Goal: Transaction & Acquisition: Purchase product/service

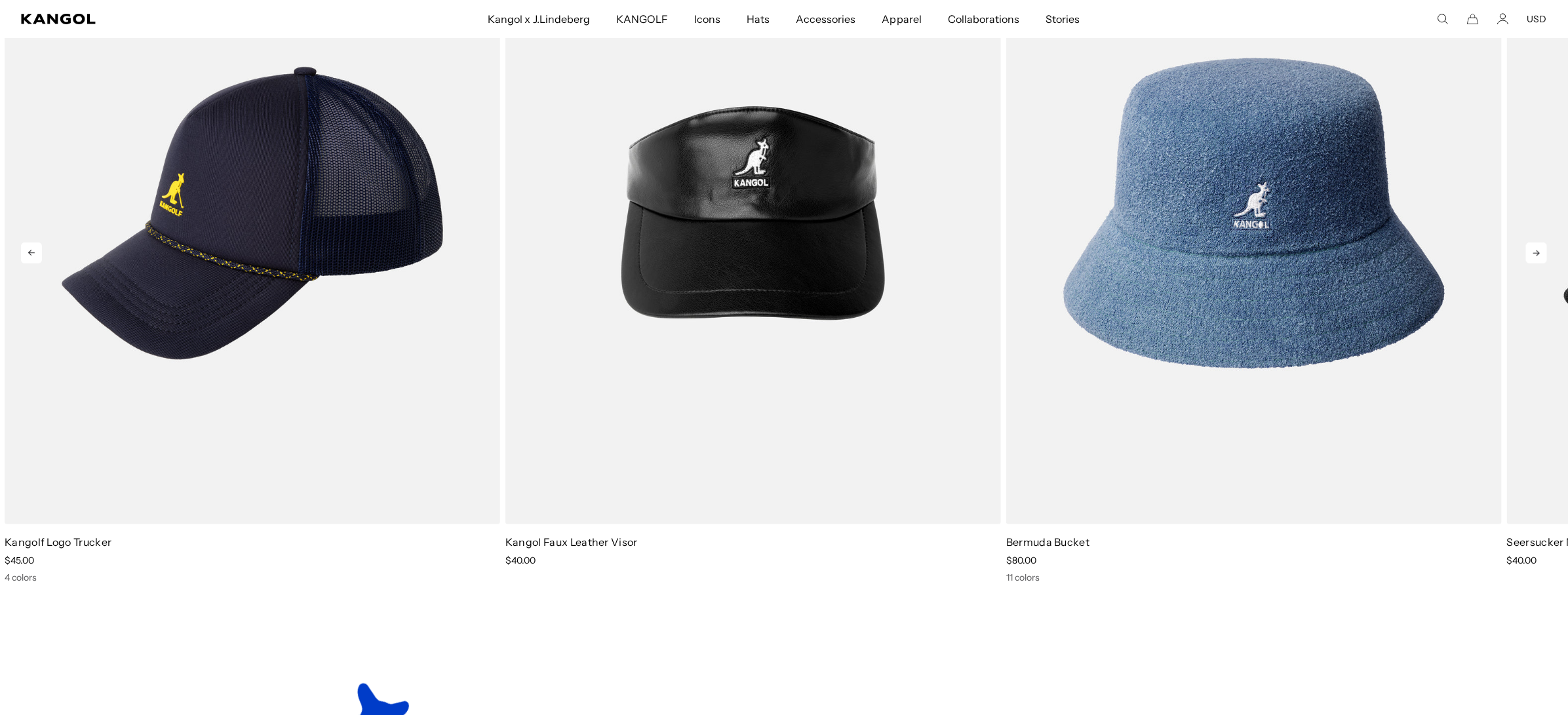
click at [1537, 251] on icon at bounding box center [1537, 253] width 21 height 21
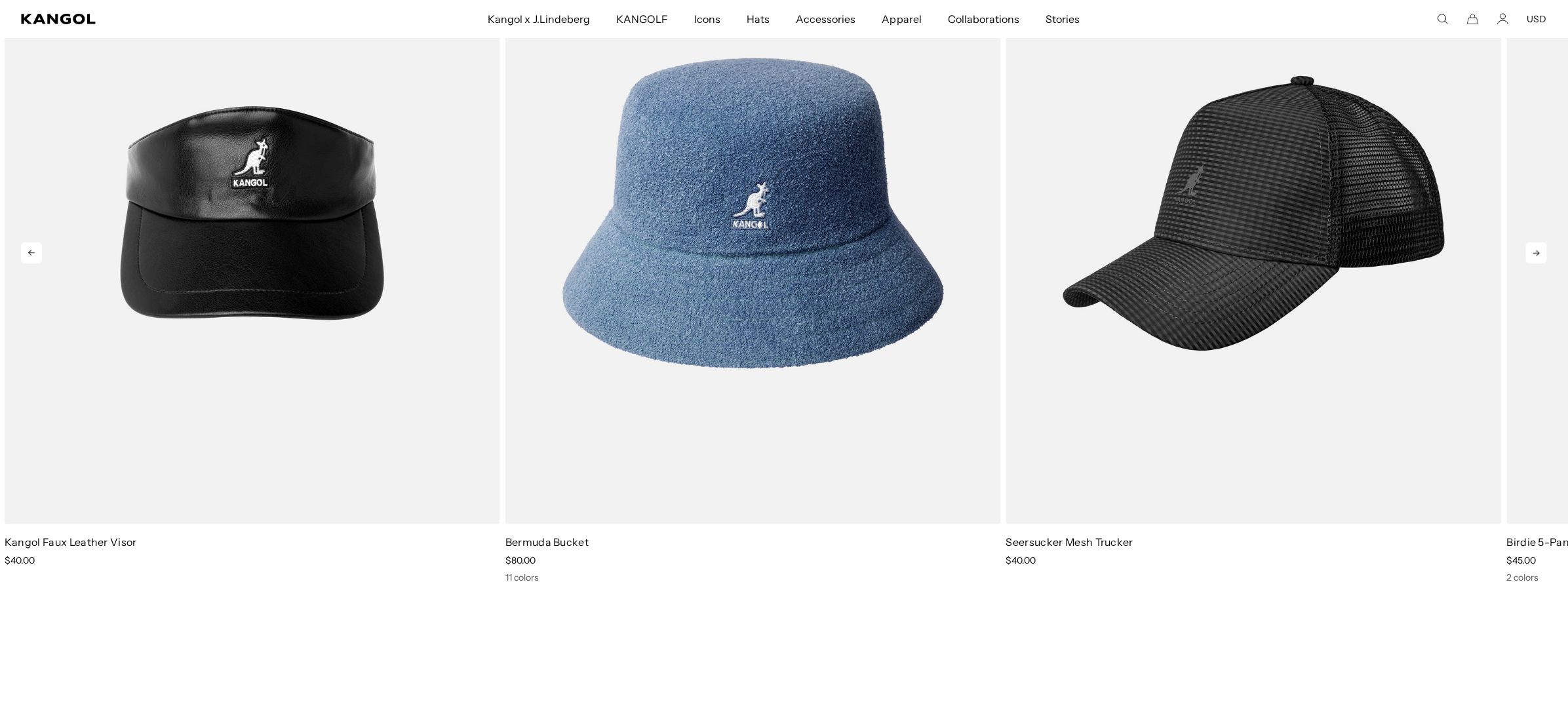
click at [1537, 251] on icon at bounding box center [1537, 253] width 21 height 21
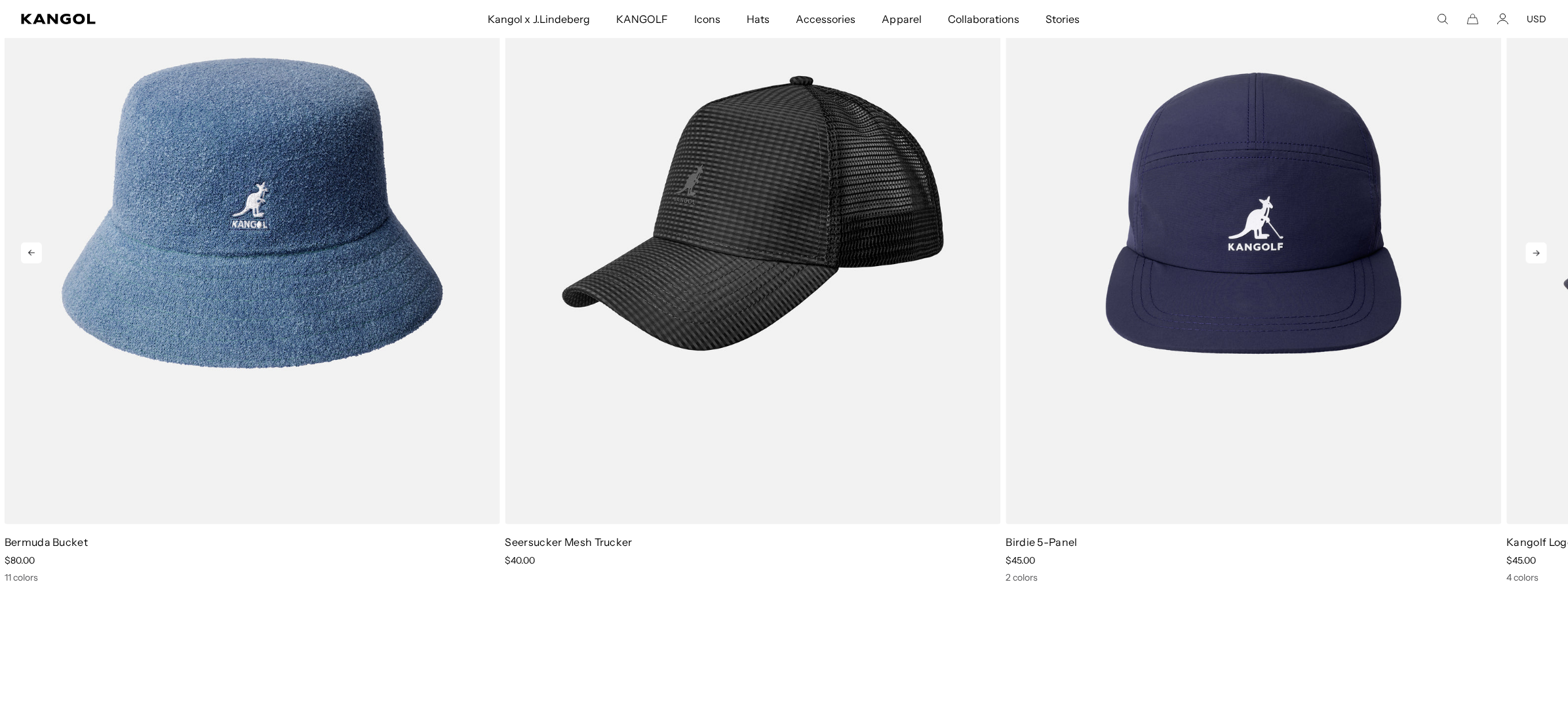
click at [1537, 251] on icon at bounding box center [1537, 253] width 21 height 21
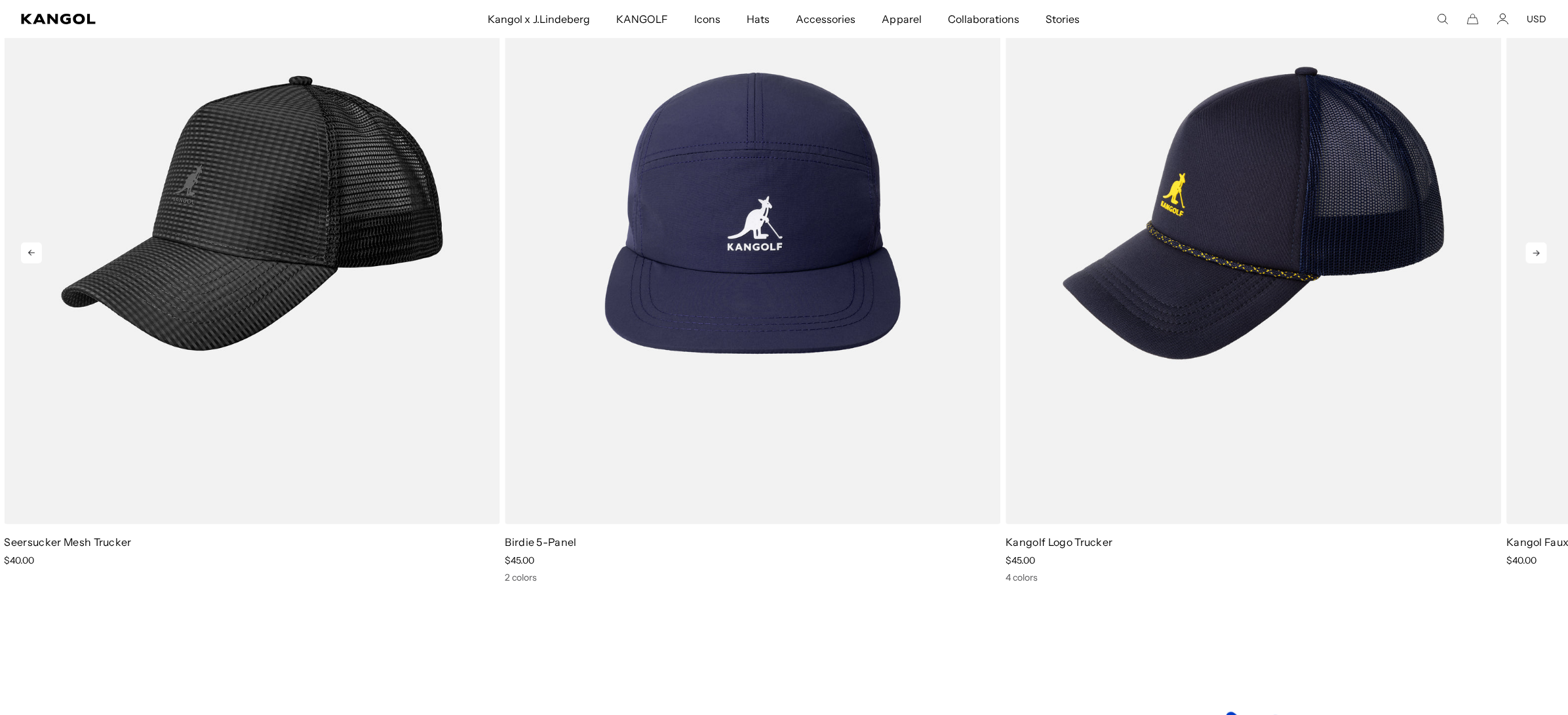
scroll to position [0, 269]
click at [1537, 251] on icon at bounding box center [1537, 253] width 21 height 21
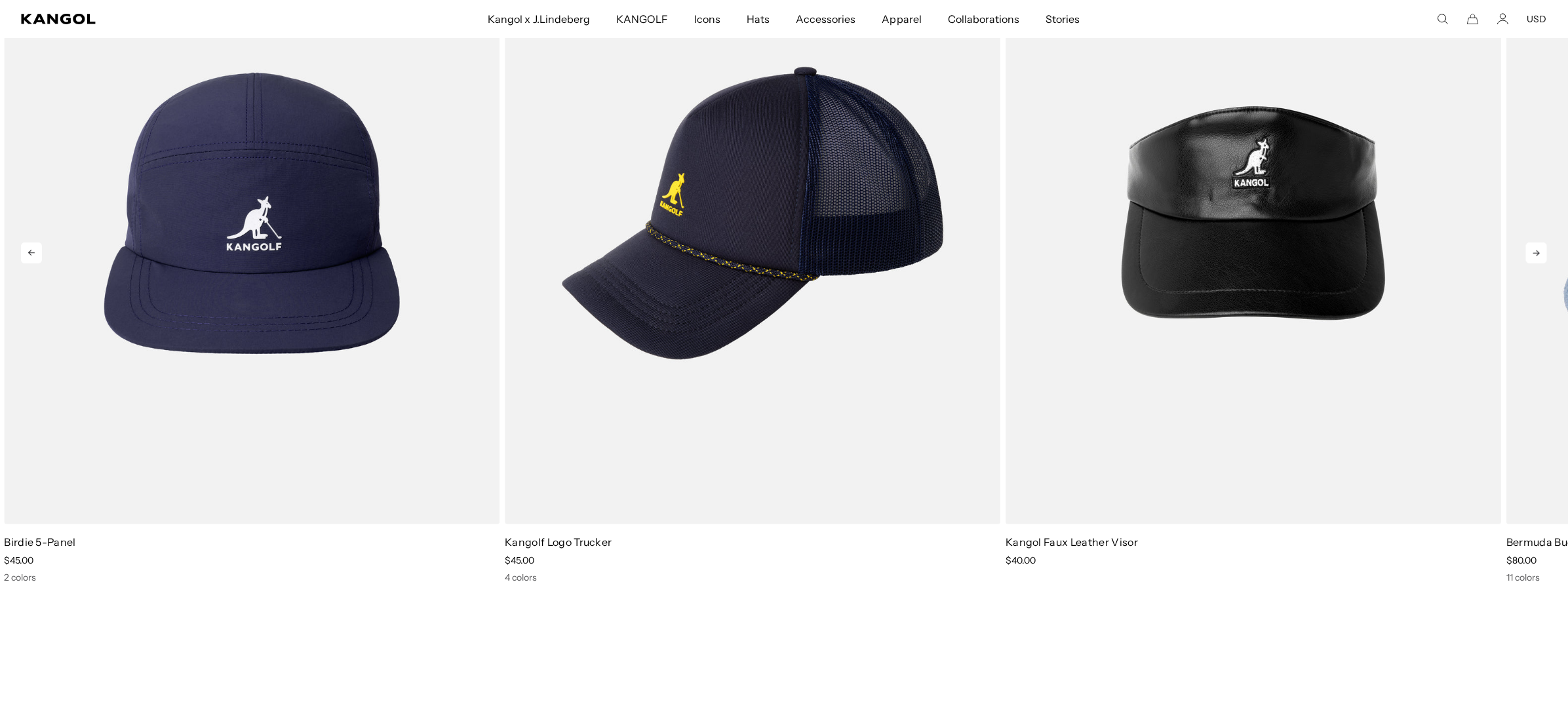
click at [1537, 251] on icon at bounding box center [1537, 253] width 21 height 21
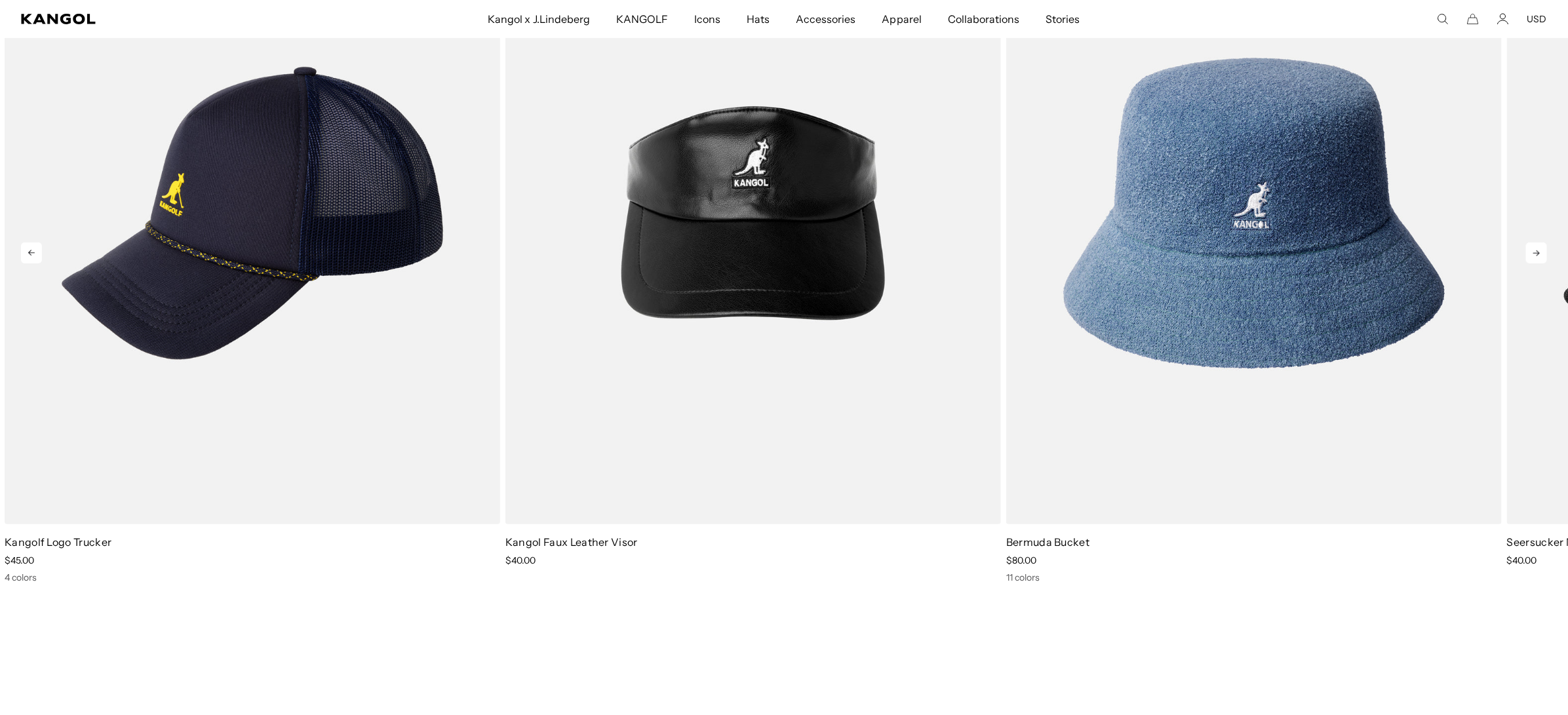
click at [1537, 251] on icon at bounding box center [1537, 253] width 21 height 21
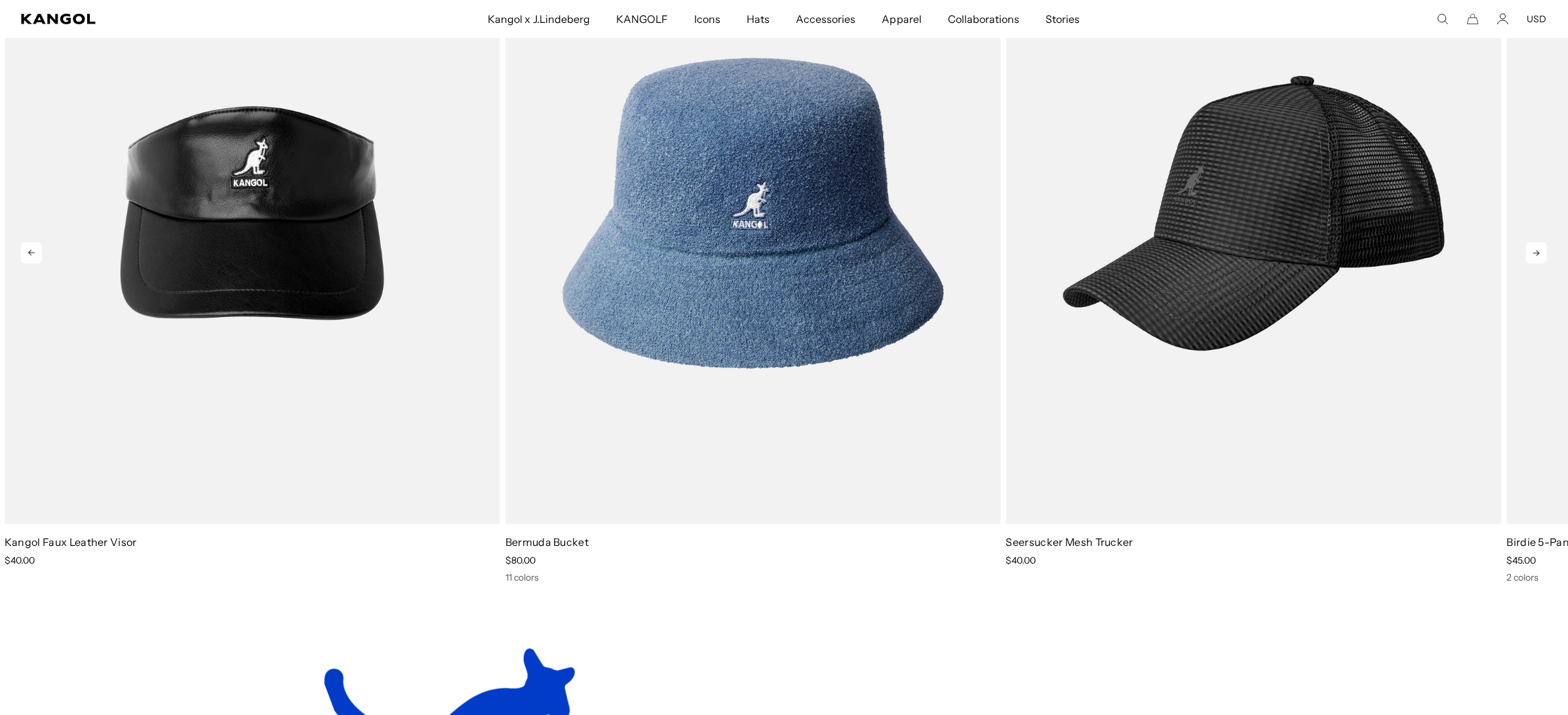
scroll to position [0, 0]
click at [1537, 251] on icon at bounding box center [1537, 253] width 21 height 21
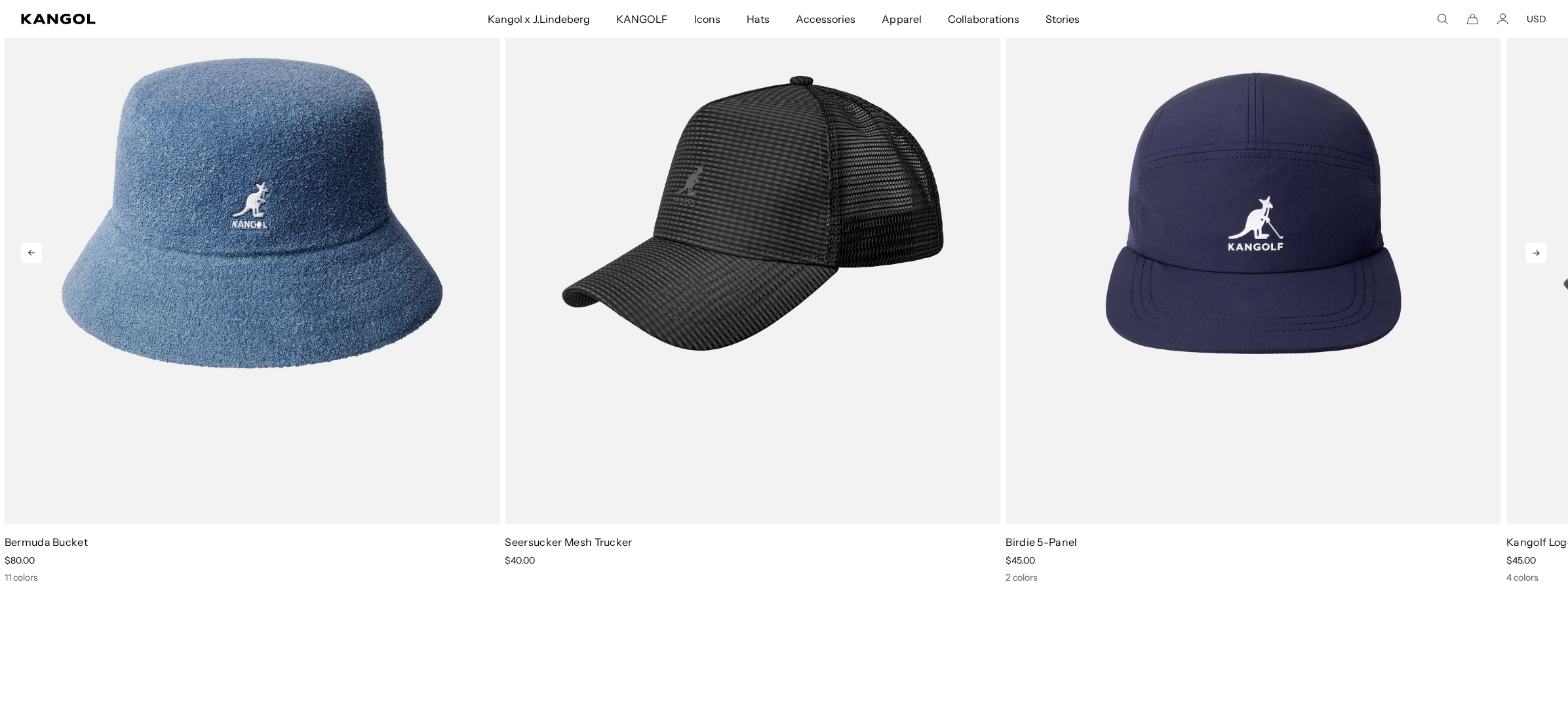
click at [1537, 251] on icon at bounding box center [1537, 253] width 21 height 21
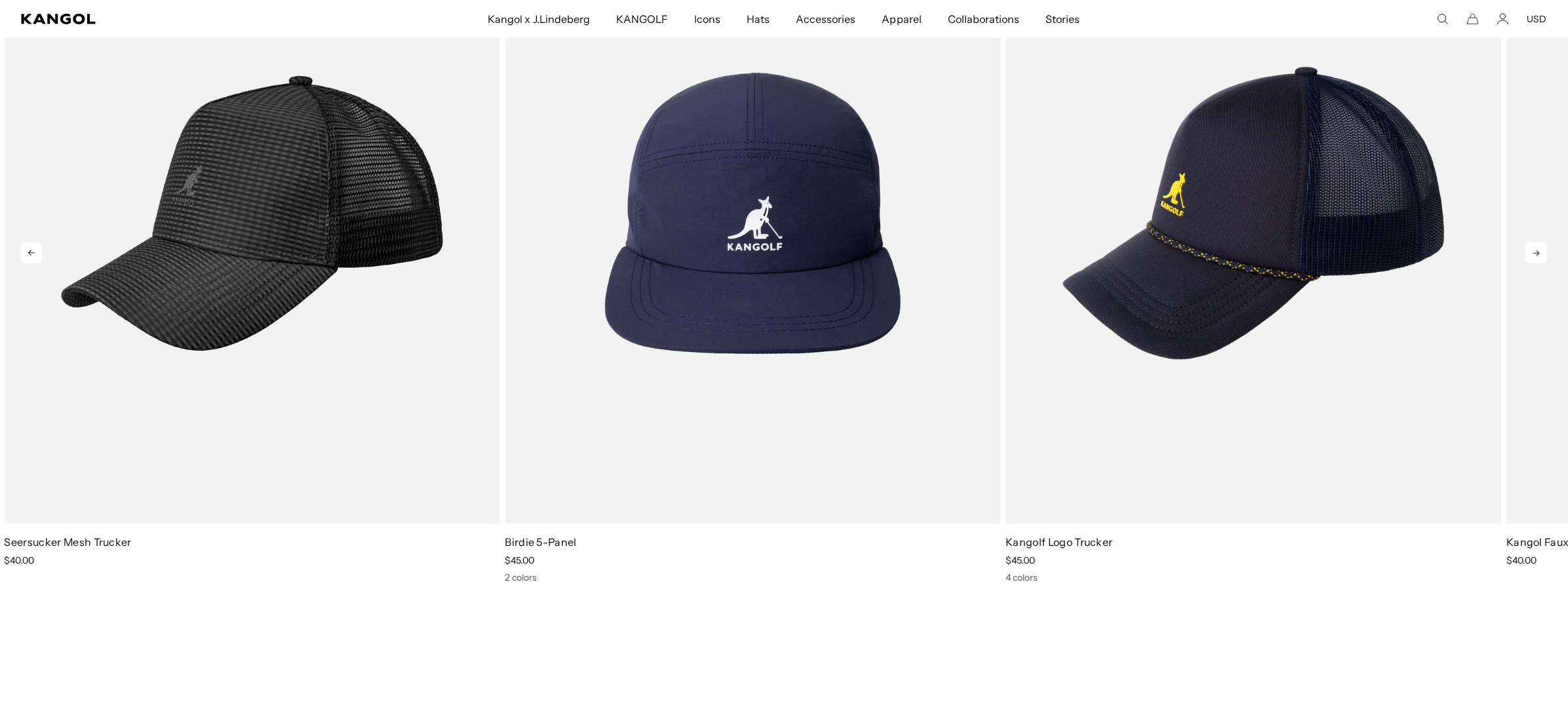
scroll to position [0, 269]
click at [1536, 256] on icon at bounding box center [1537, 253] width 21 height 21
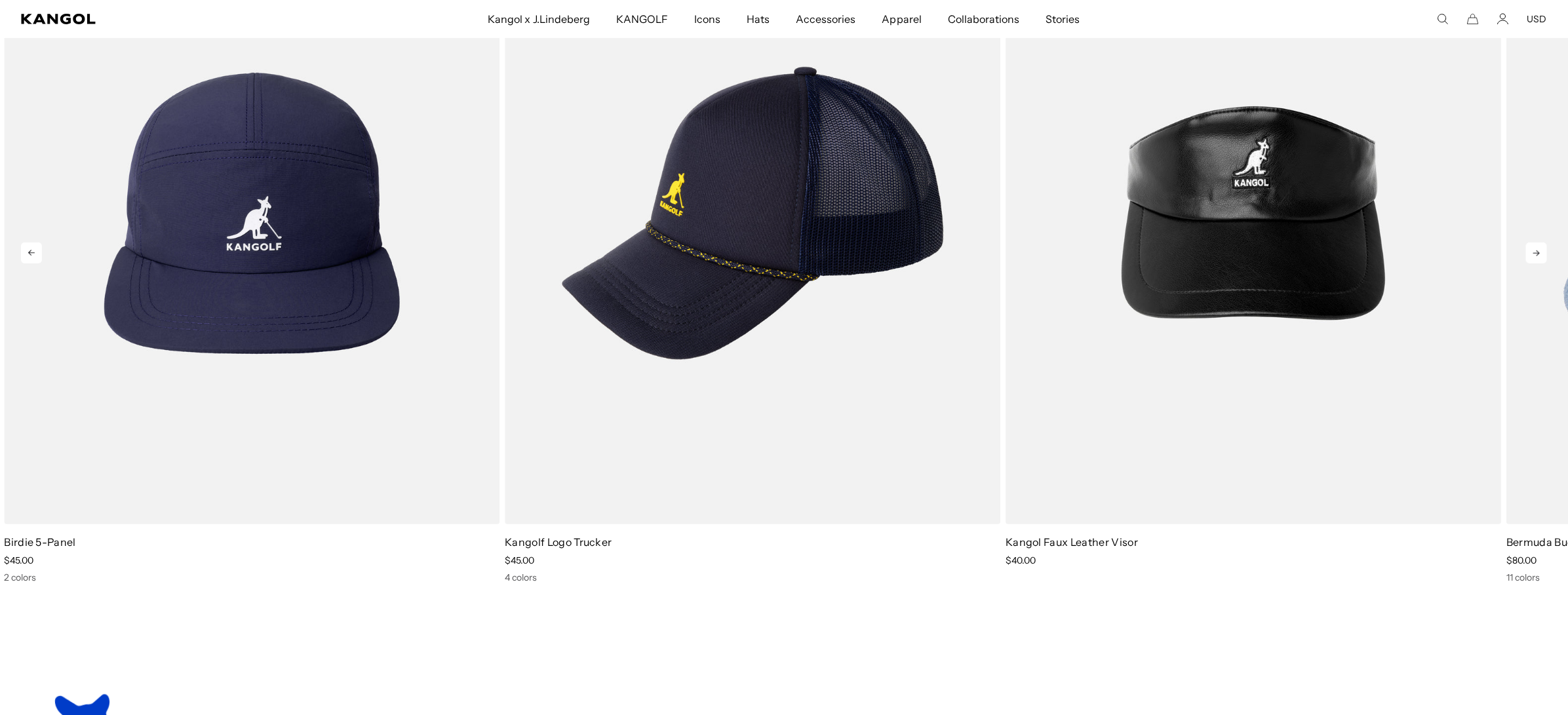
click at [1536, 256] on icon at bounding box center [1537, 253] width 21 height 21
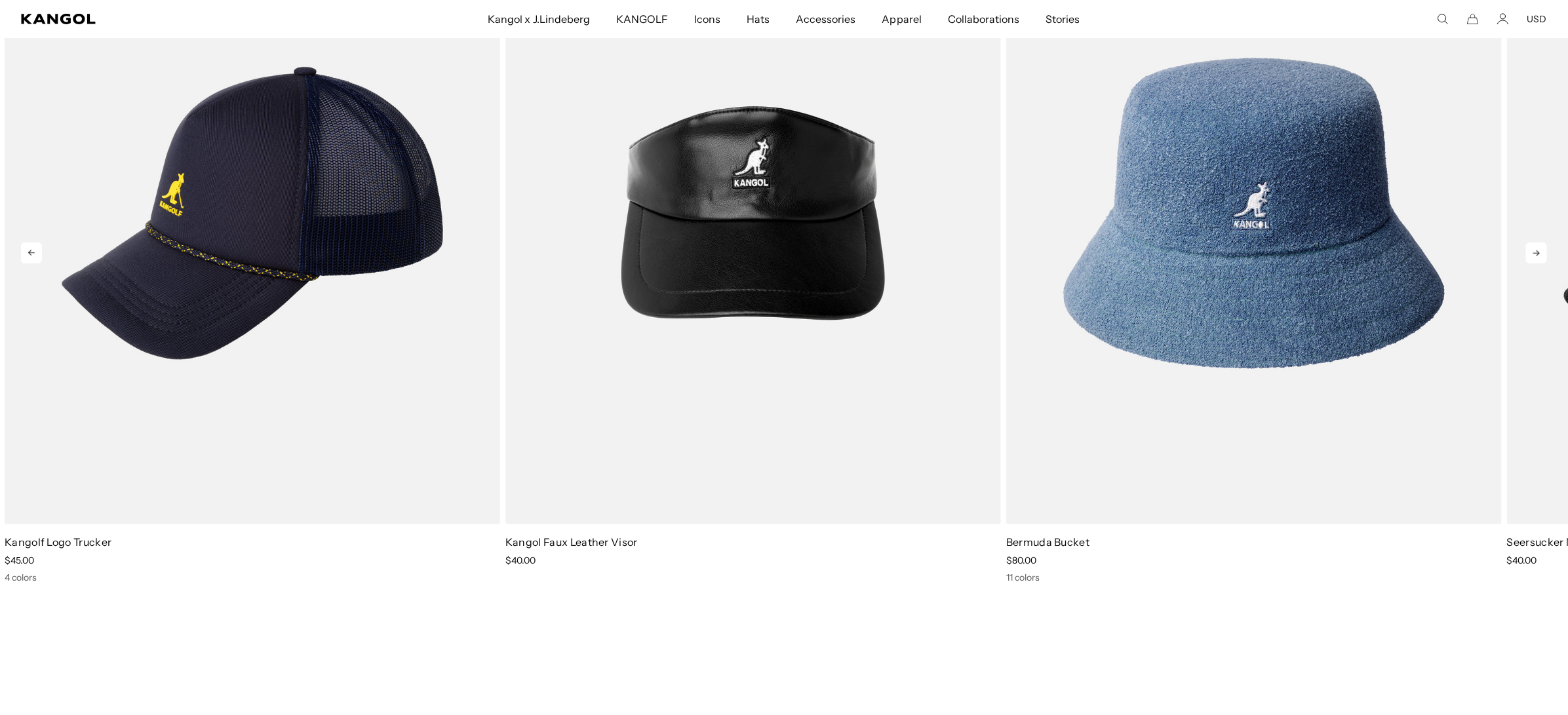
click at [1536, 256] on icon at bounding box center [1537, 253] width 21 height 21
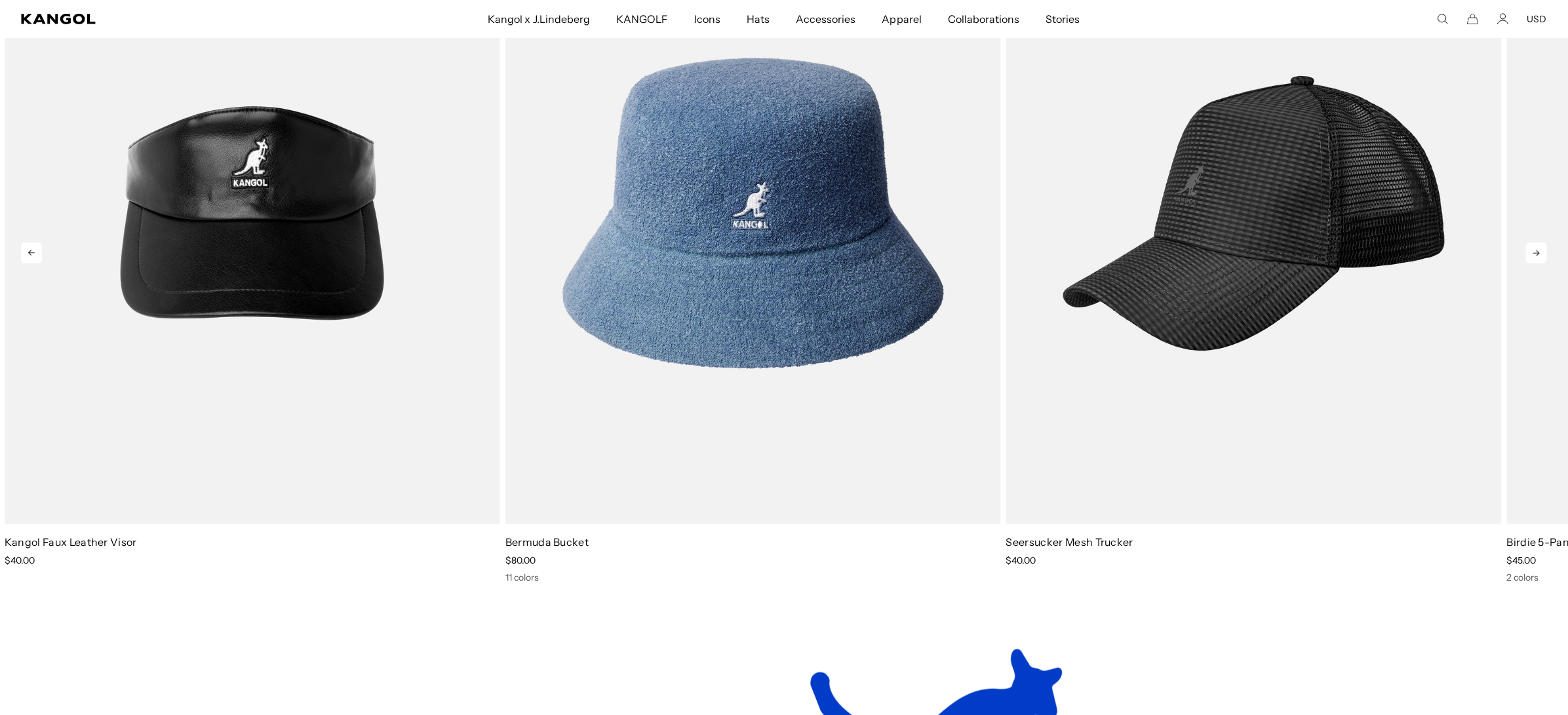
click at [1536, 256] on icon at bounding box center [1537, 253] width 21 height 21
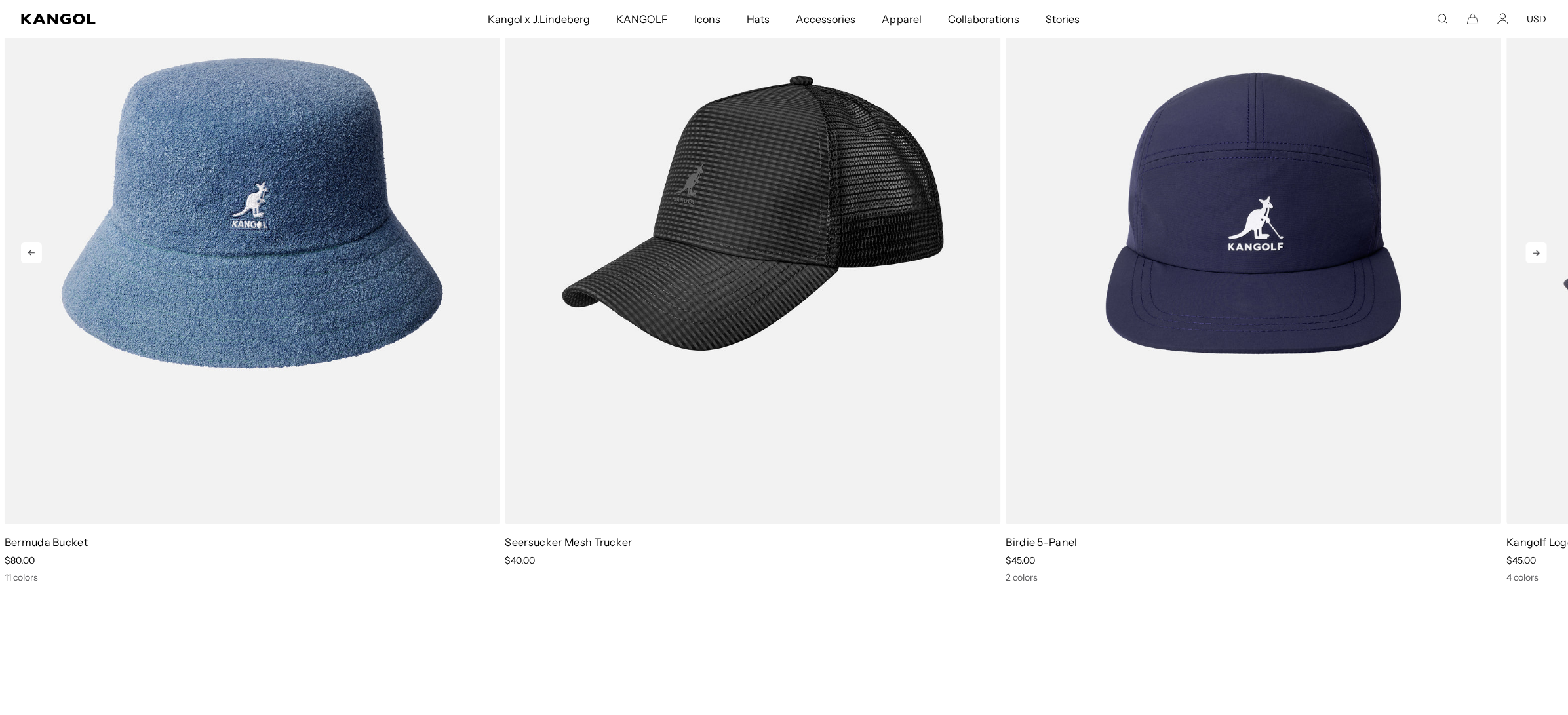
scroll to position [0, 0]
click at [1536, 256] on icon at bounding box center [1537, 253] width 21 height 21
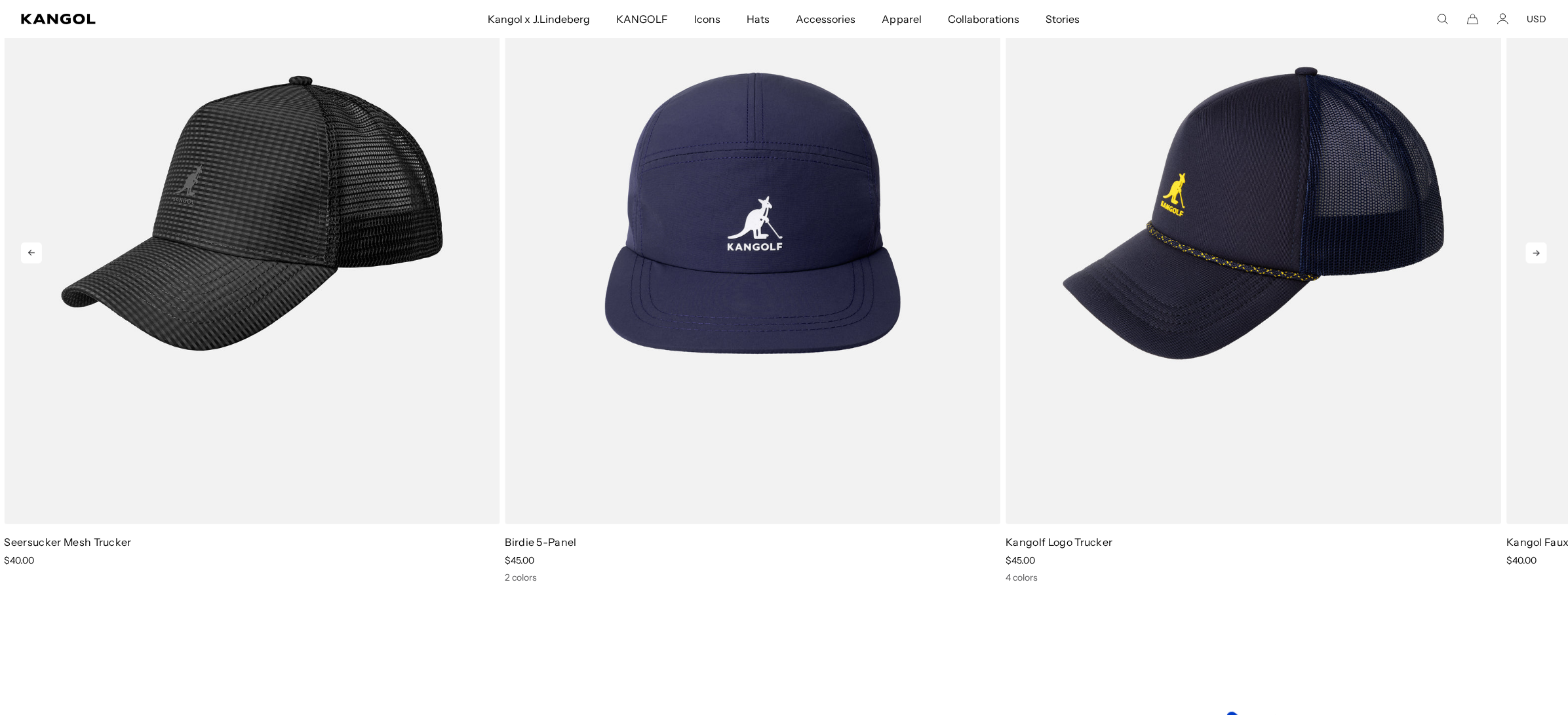
click at [1536, 256] on icon at bounding box center [1537, 253] width 21 height 21
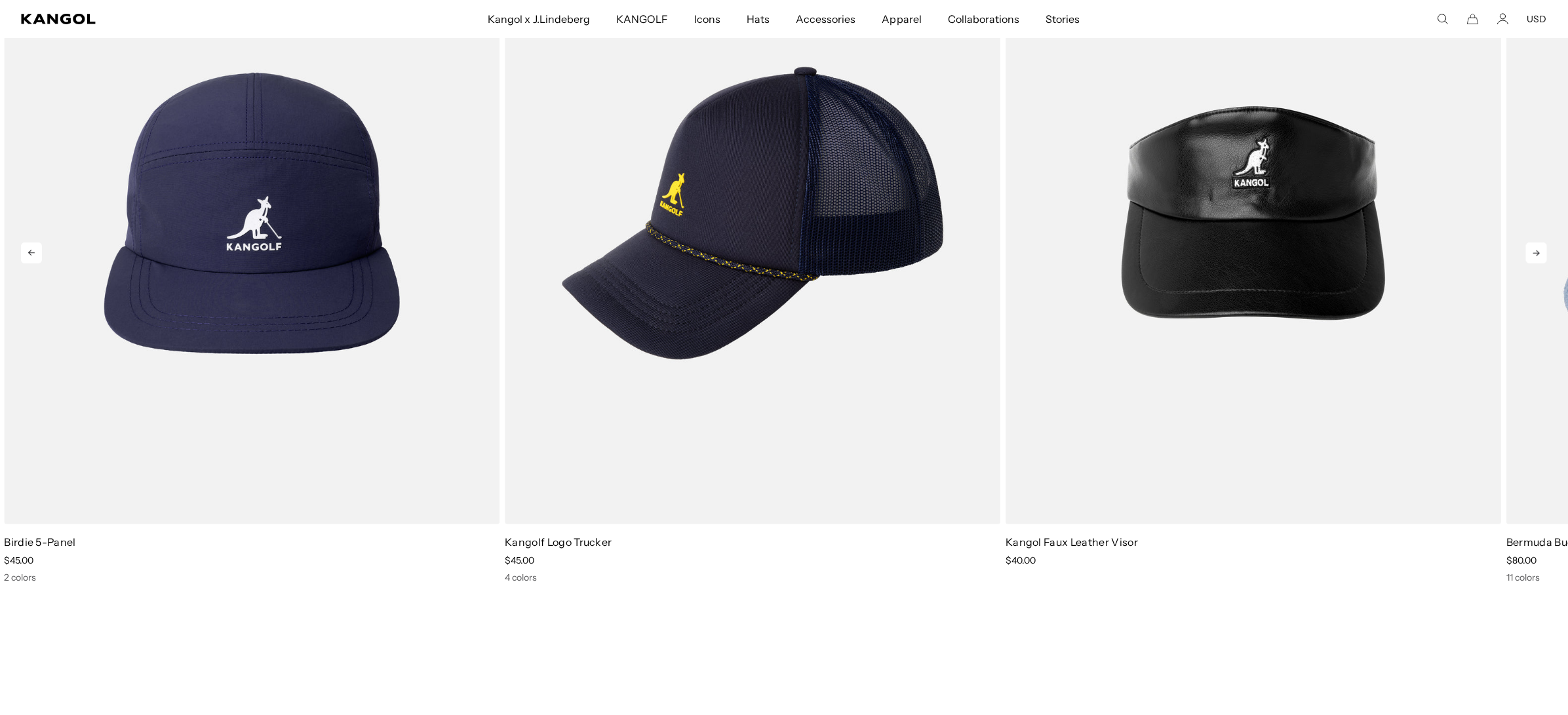
click at [1536, 256] on icon at bounding box center [1537, 253] width 21 height 21
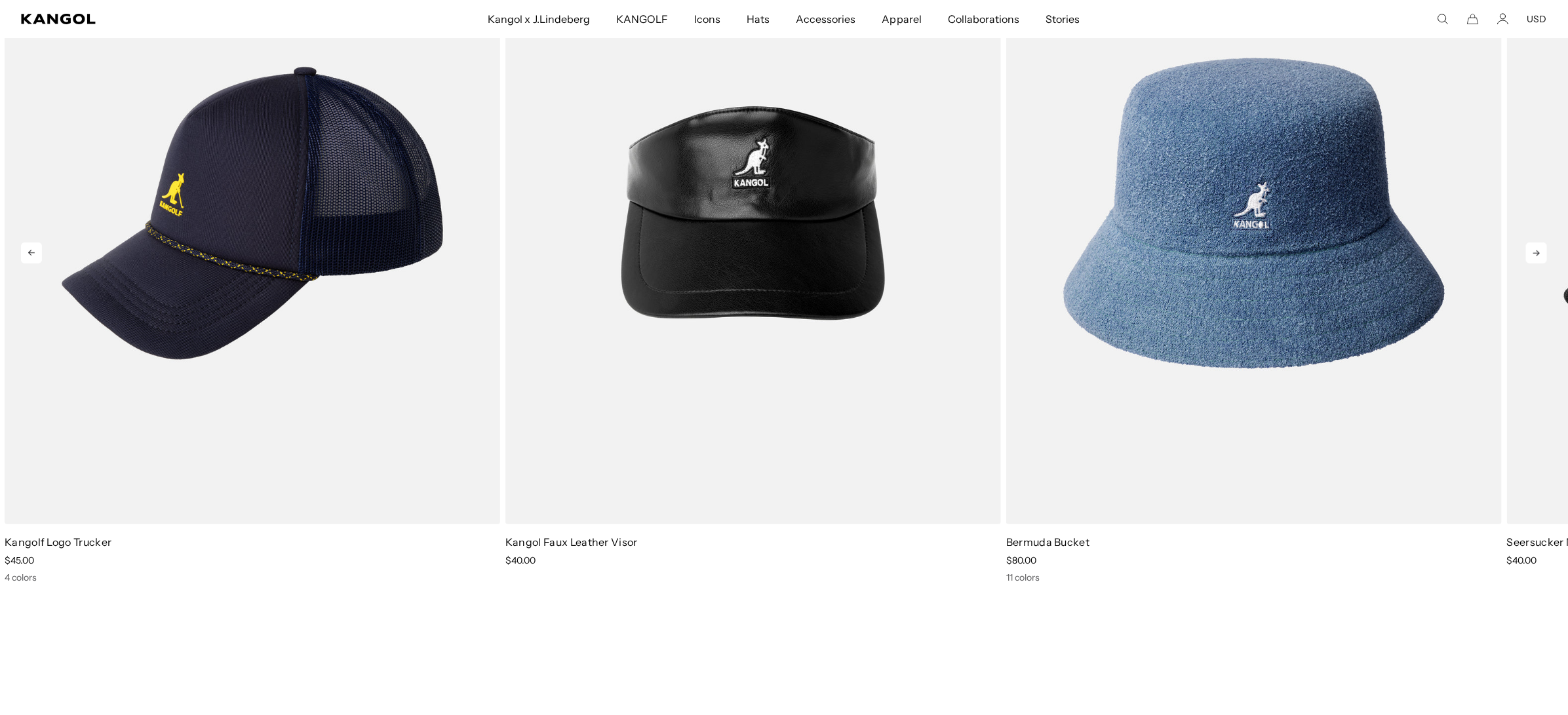
click at [1536, 256] on icon at bounding box center [1537, 253] width 21 height 21
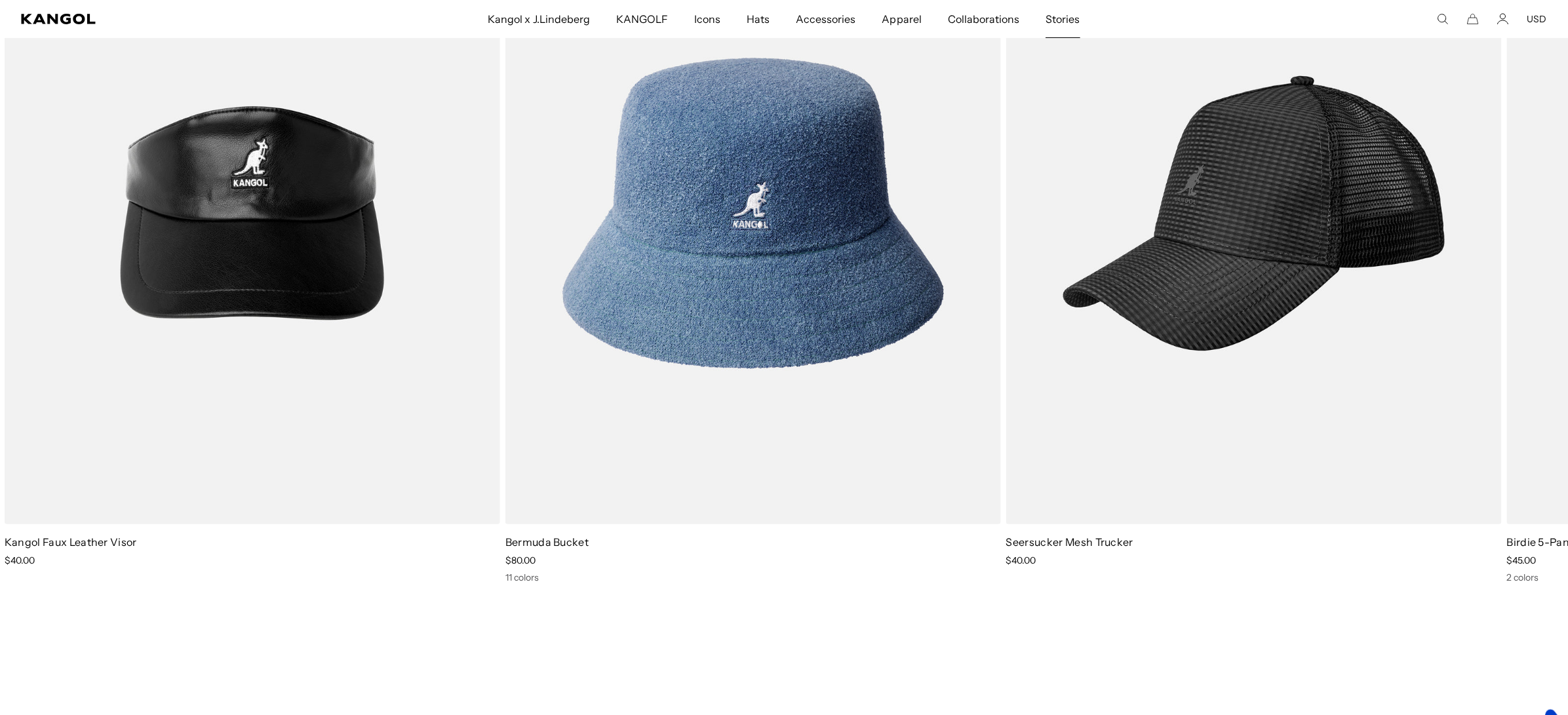
click at [1054, 24] on span "Stories" at bounding box center [1063, 19] width 34 height 38
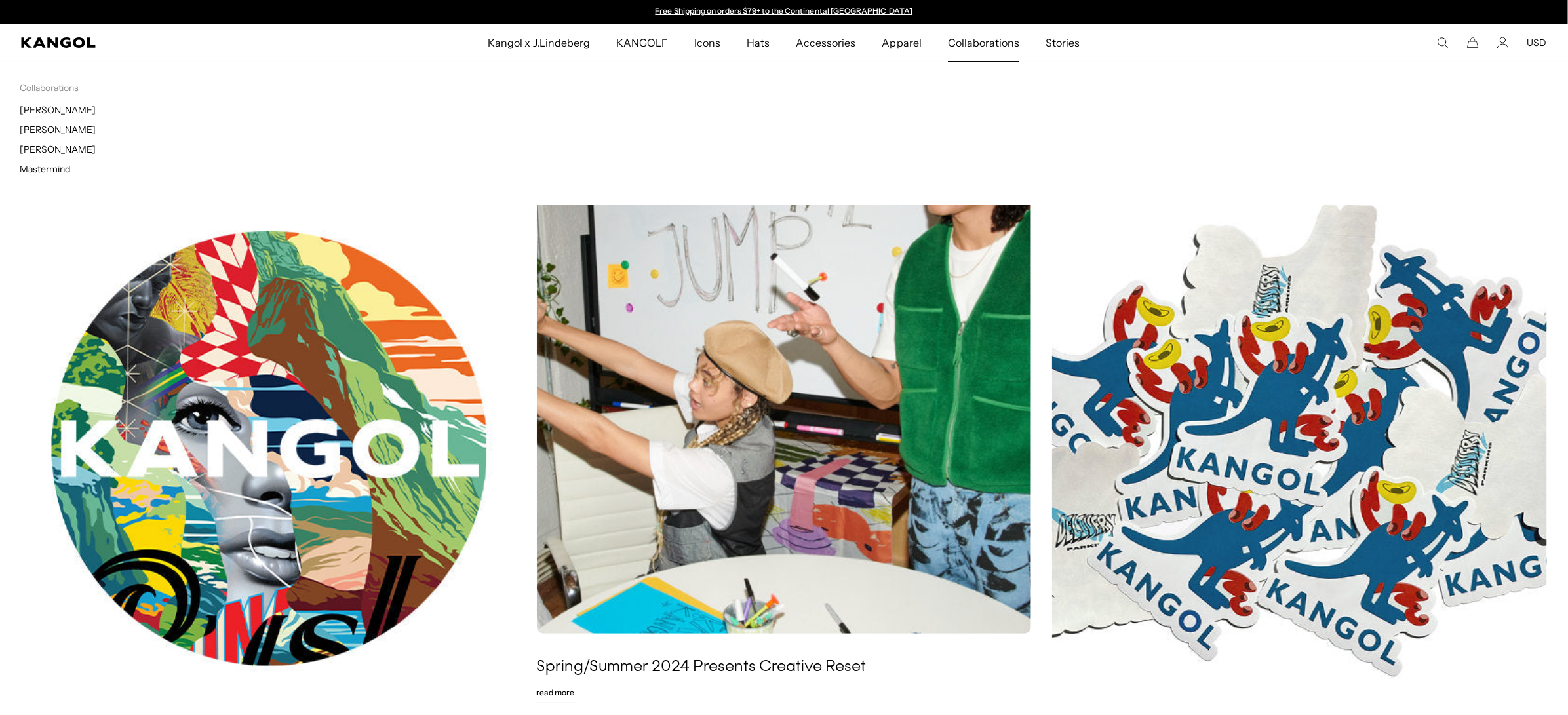
click at [980, 37] on span "Collaborations" at bounding box center [983, 43] width 71 height 38
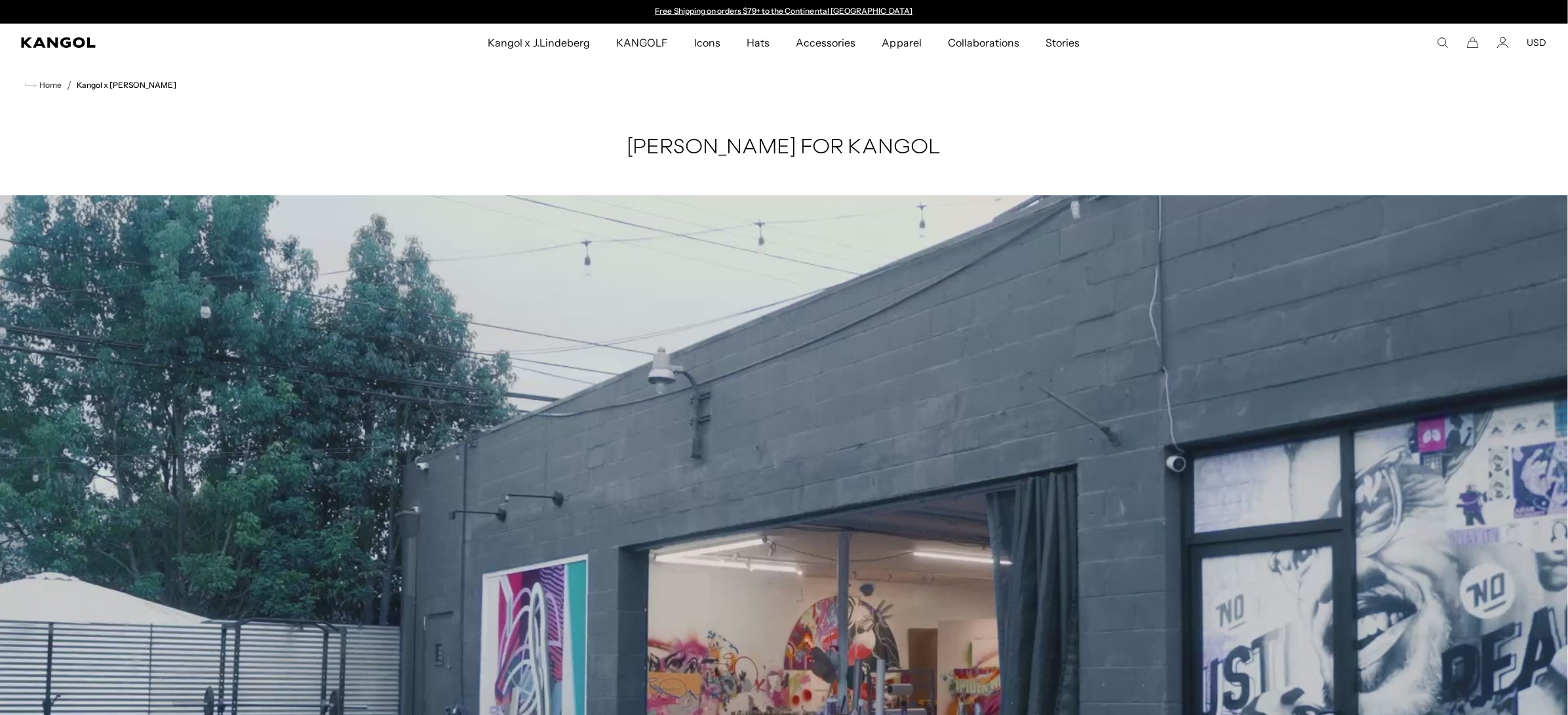
click at [964, 45] on span "Collaborations" at bounding box center [983, 43] width 71 height 38
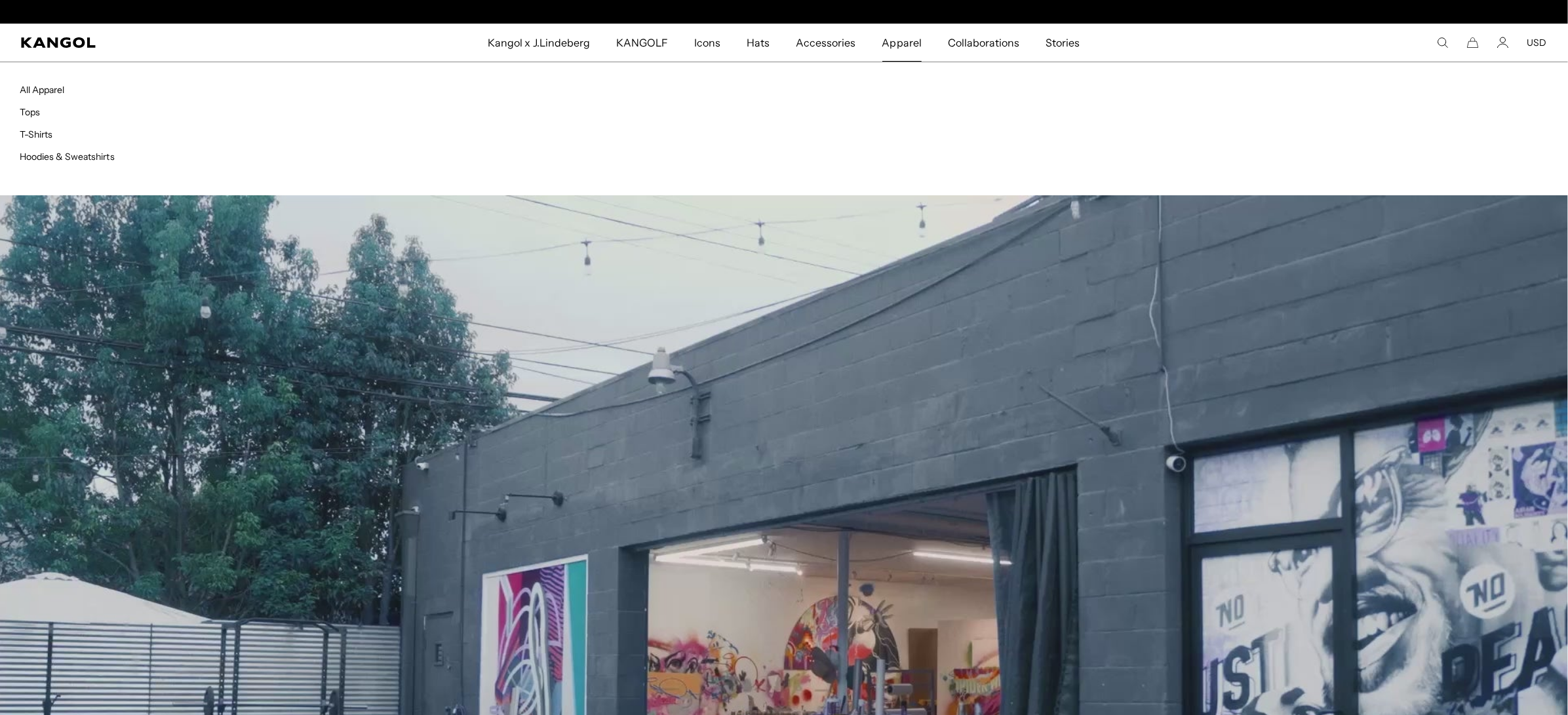
scroll to position [0, 269]
click at [902, 43] on span "Apparel" at bounding box center [901, 43] width 39 height 38
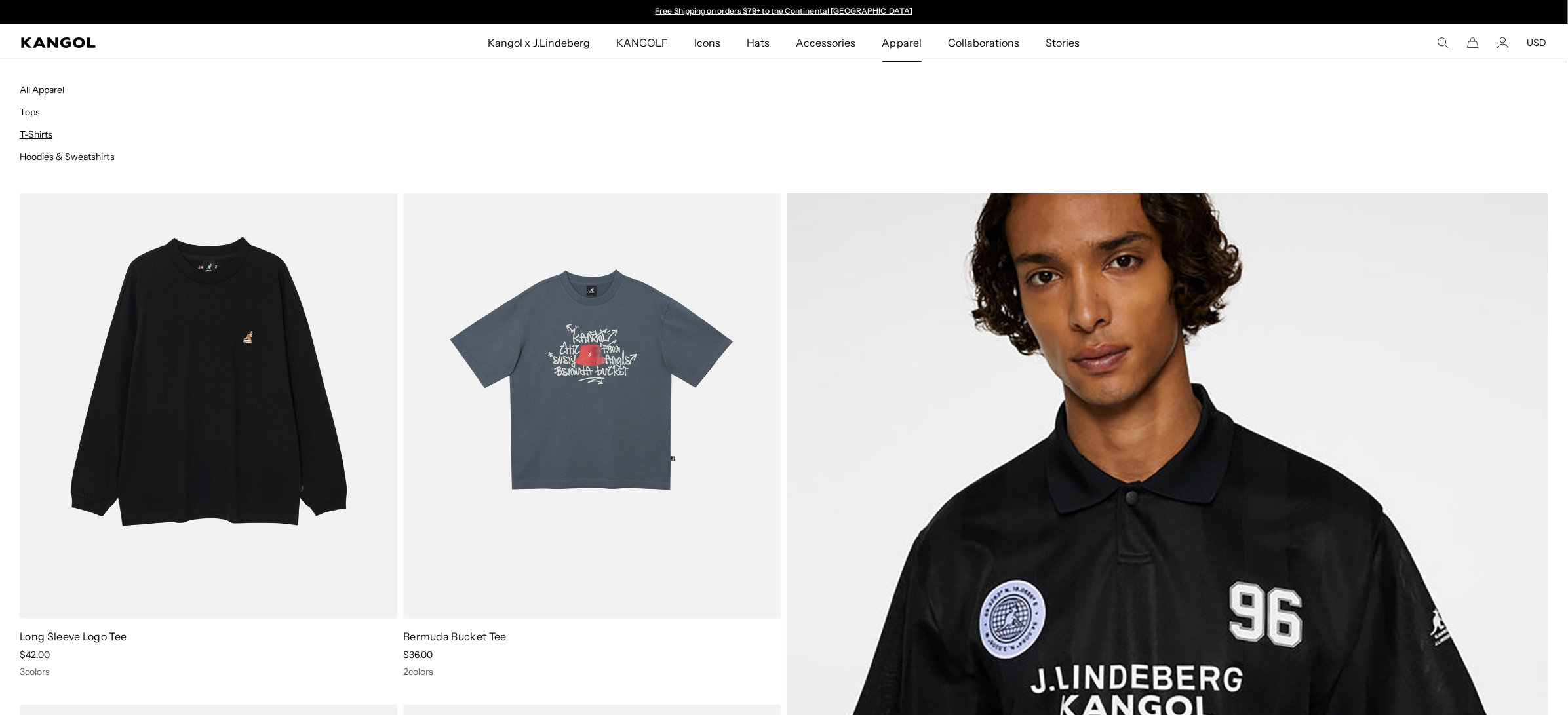
click at [41, 133] on link "T-Shirts" at bounding box center [36, 134] width 32 height 11
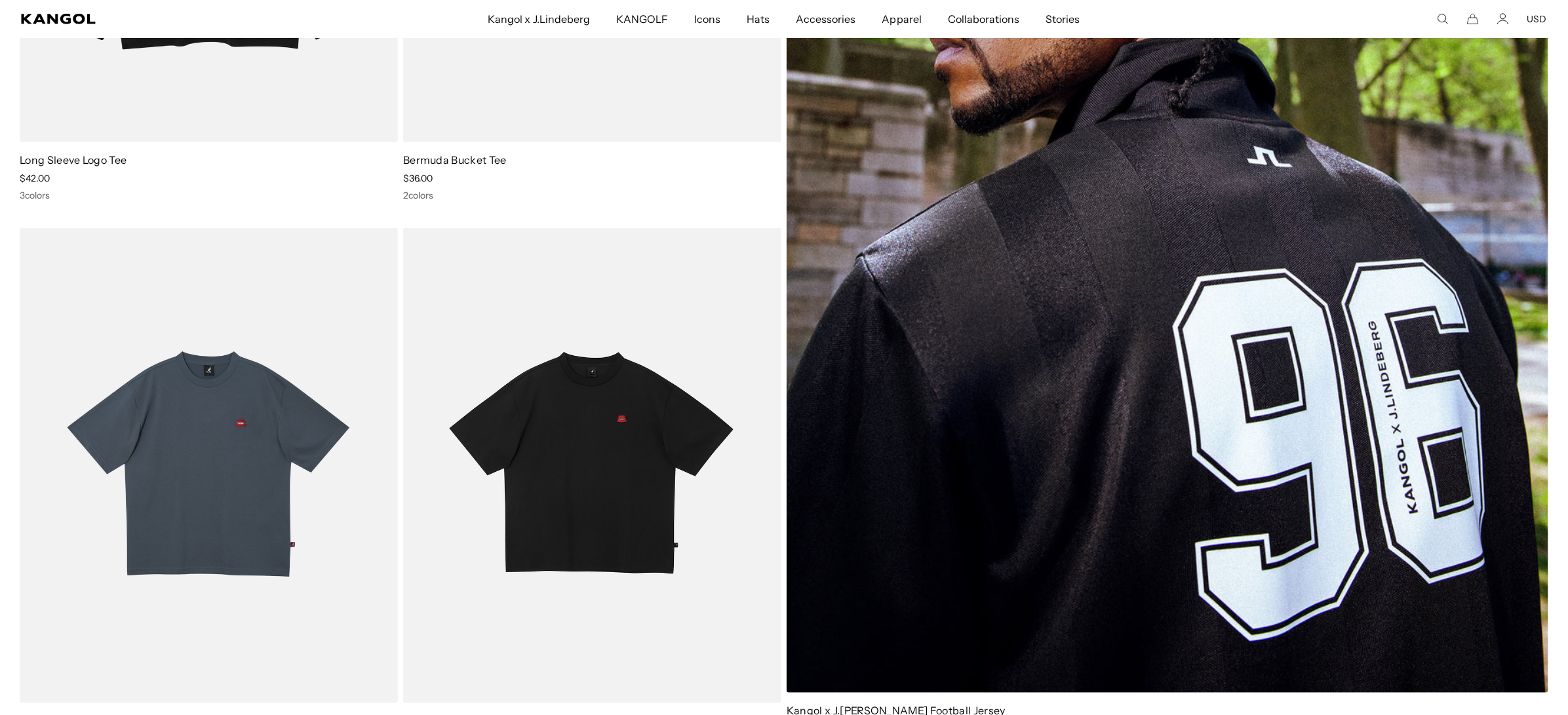
scroll to position [227, 0]
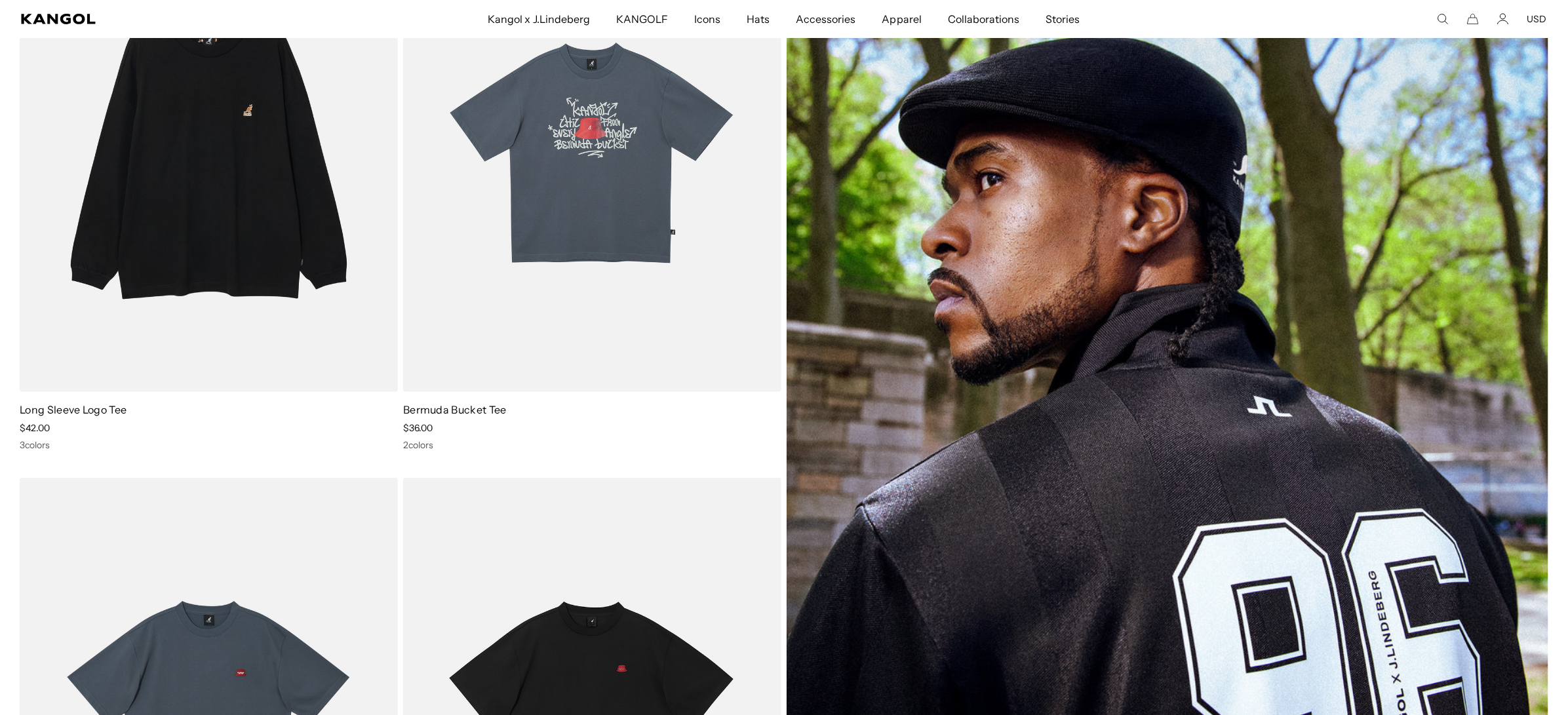
click at [1096, 378] on img at bounding box center [1167, 430] width 762 height 1025
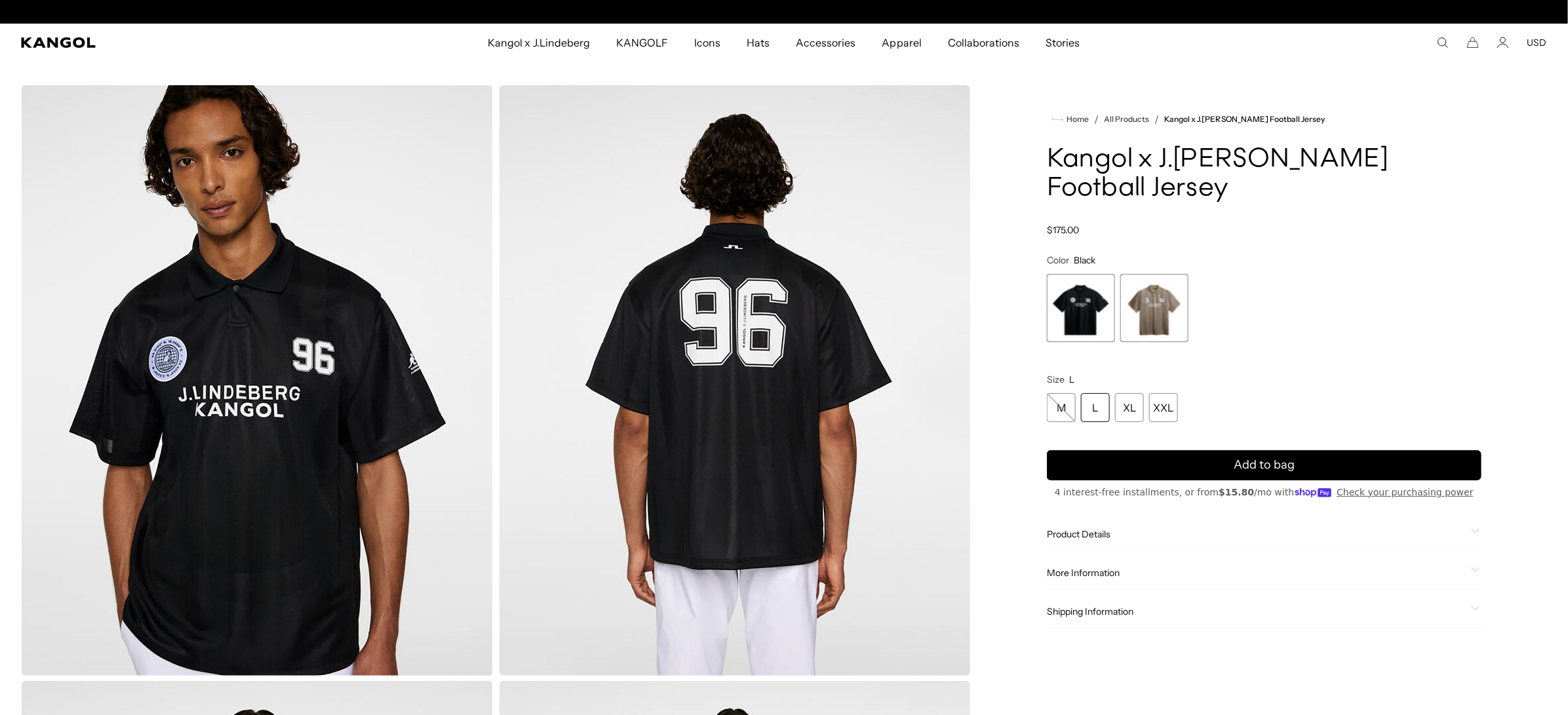
scroll to position [0, 269]
click at [1131, 412] on div "XL" at bounding box center [1130, 408] width 29 height 29
click at [1134, 315] on span "2 of 2" at bounding box center [1154, 308] width 68 height 68
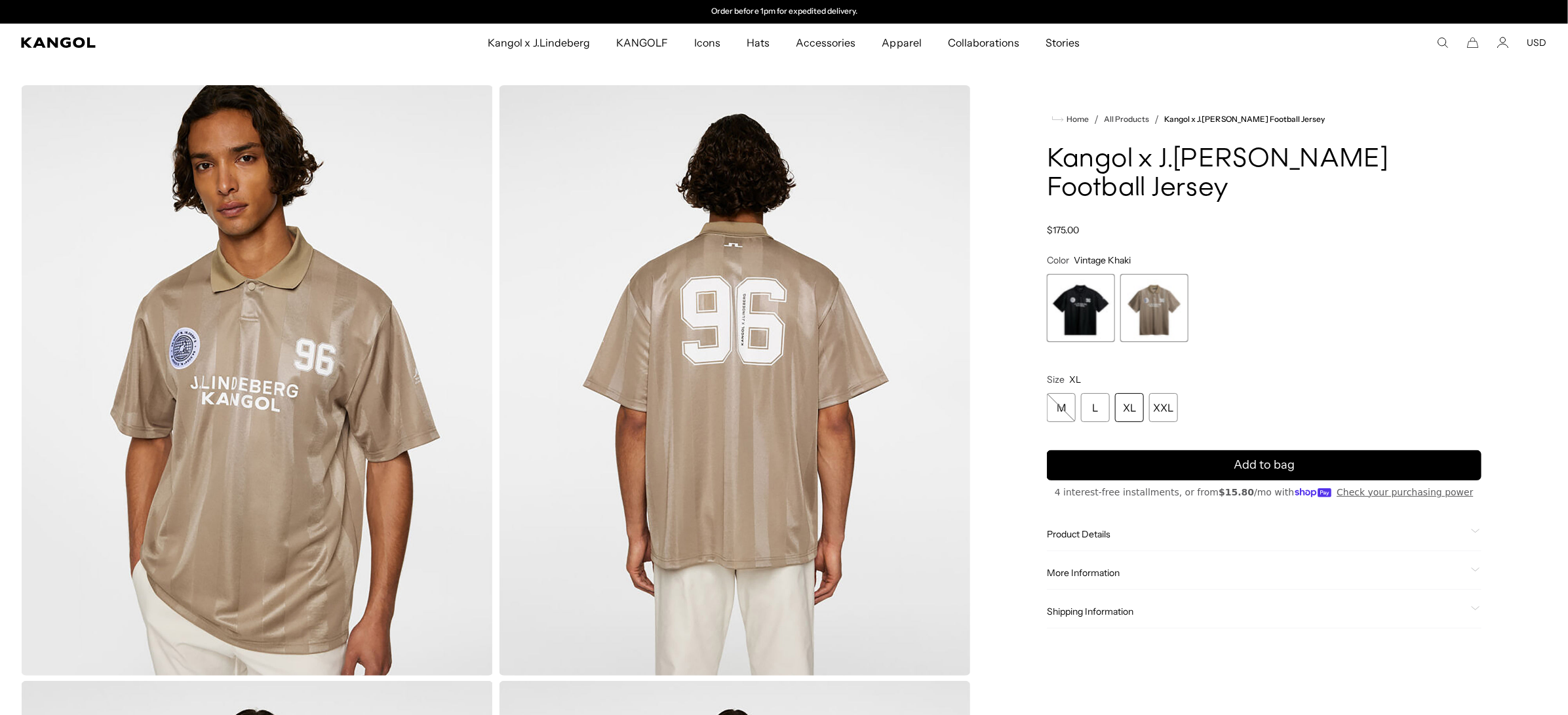
click at [1069, 316] on span "1 of 2" at bounding box center [1081, 308] width 68 height 68
